Goal: Task Accomplishment & Management: Manage account settings

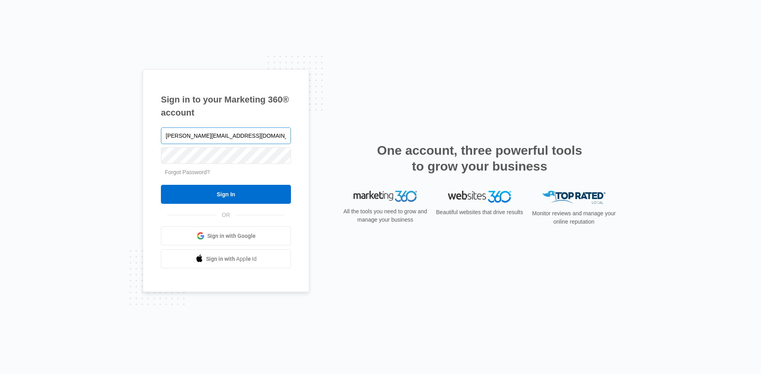
type input "[PERSON_NAME][EMAIL_ADDRESS][DOMAIN_NAME]"
click at [252, 199] on input "Sign In" at bounding box center [226, 194] width 130 height 19
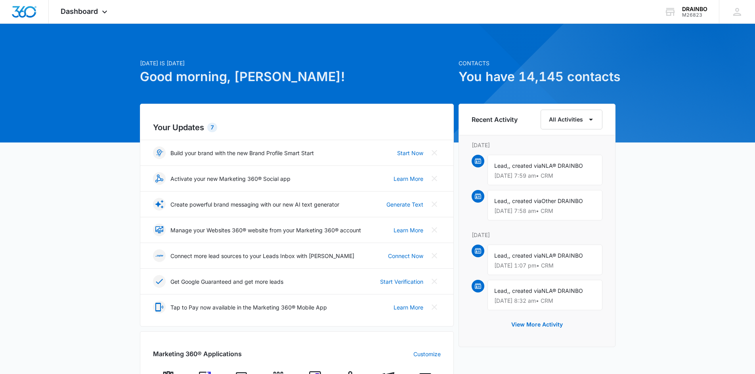
scroll to position [277, 0]
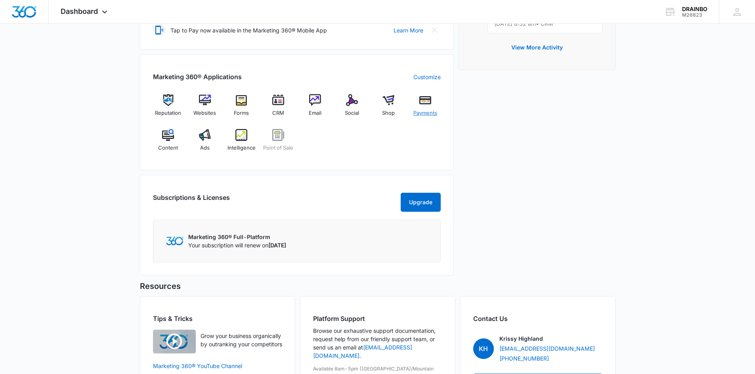
click at [425, 97] on img at bounding box center [425, 100] width 12 height 12
